Goal: Task Accomplishment & Management: Use online tool/utility

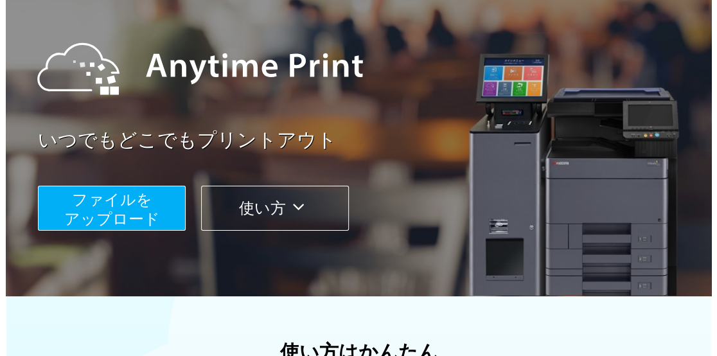
scroll to position [124, 0]
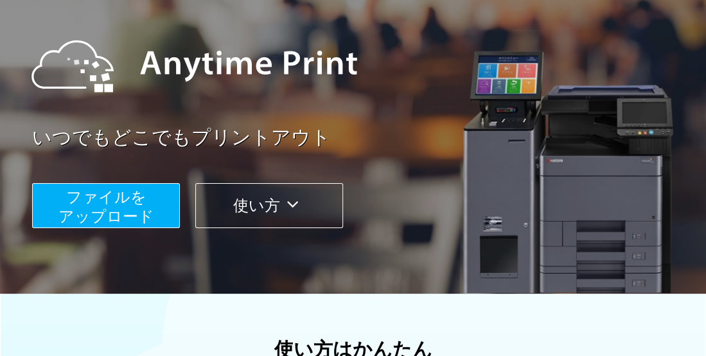
click at [140, 197] on span "ファイルを ​​アップロード" at bounding box center [106, 206] width 96 height 37
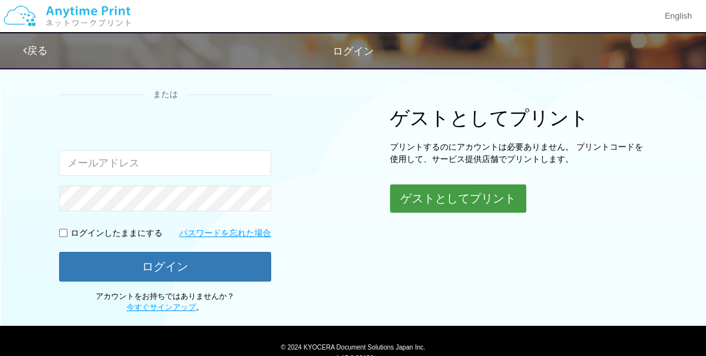
click at [432, 196] on button "ゲストとしてプリント" at bounding box center [458, 198] width 136 height 28
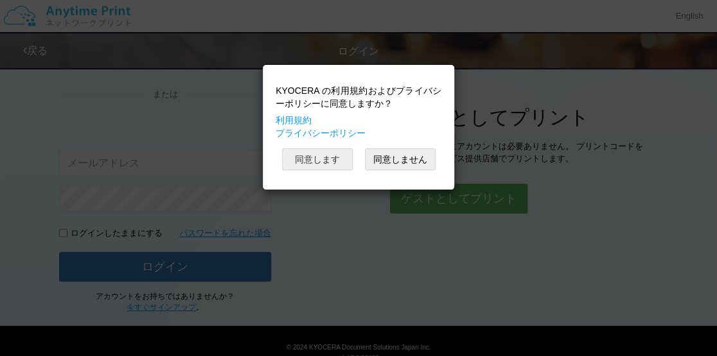
click at [309, 159] on button "同意します" at bounding box center [317, 159] width 71 height 22
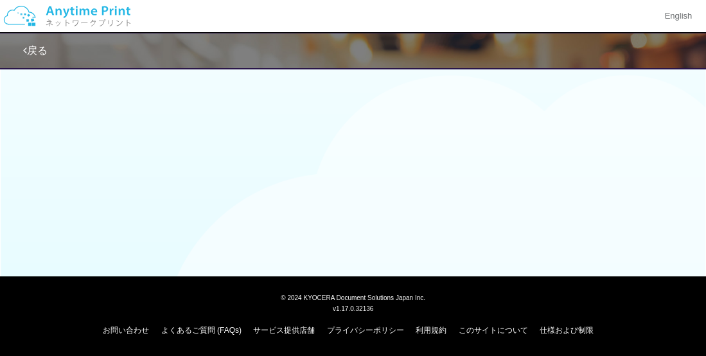
scroll to position [124, 0]
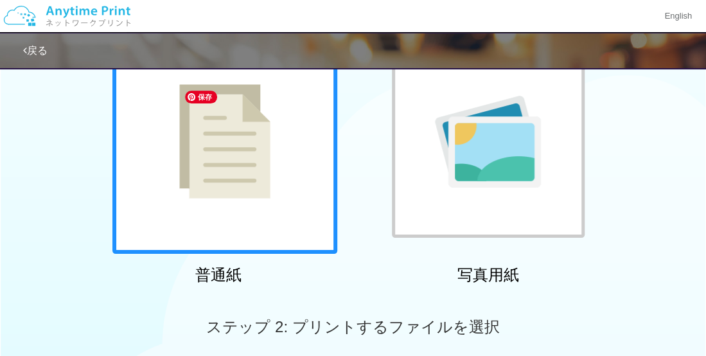
click at [216, 186] on img at bounding box center [224, 141] width 91 height 114
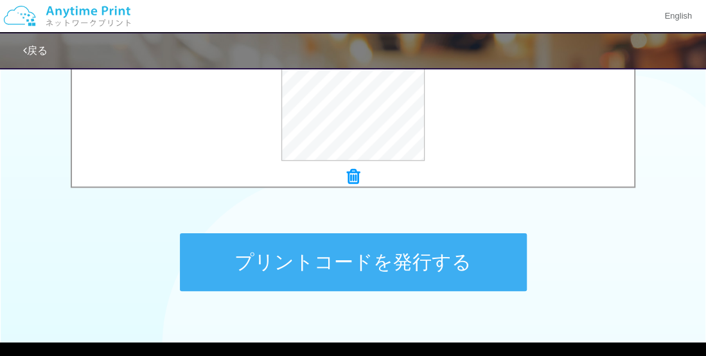
scroll to position [561, 0]
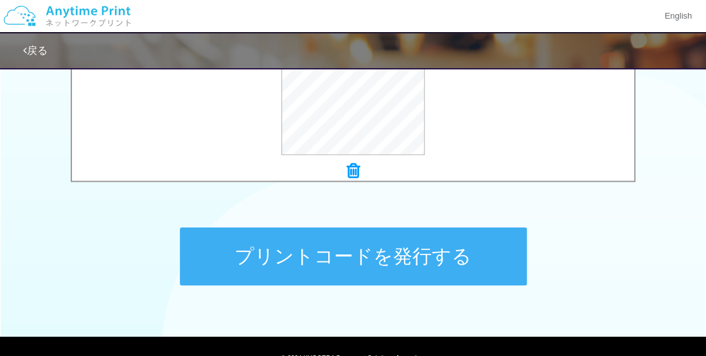
click at [277, 252] on button "プリントコードを発行する" at bounding box center [353, 256] width 347 height 58
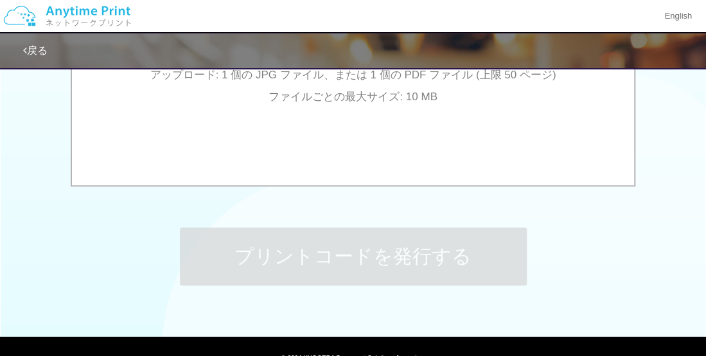
scroll to position [0, 0]
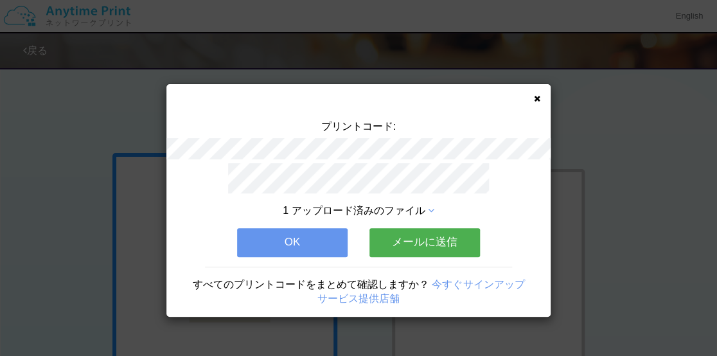
click at [540, 96] on div "プリントコード: 1 アップロード済みのファイル OK メールに送信 すべてのプリントコードをまとめて確認しますか？ 今すぐサインアップ サービス提供店舗" at bounding box center [358, 200] width 384 height 232
click at [535, 94] on icon at bounding box center [537, 98] width 6 height 8
